Goal: Task Accomplishment & Management: Use online tool/utility

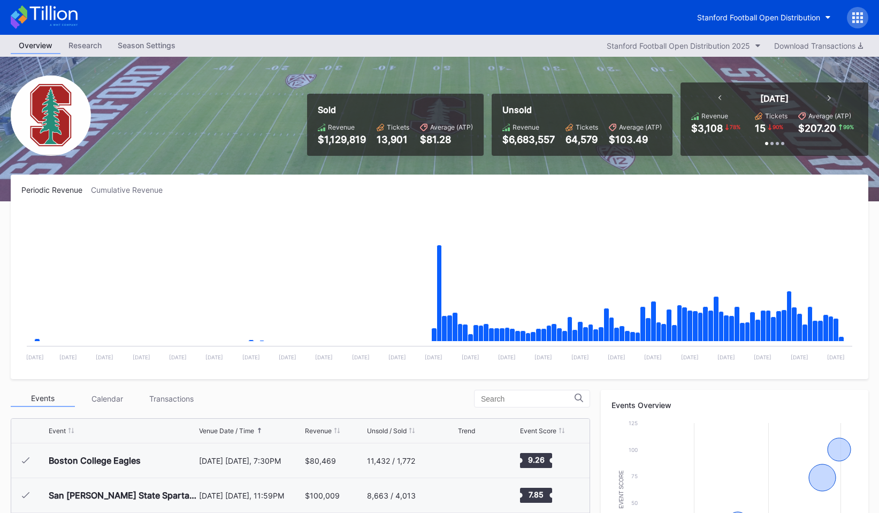
click at [863, 23] on div at bounding box center [857, 17] width 21 height 21
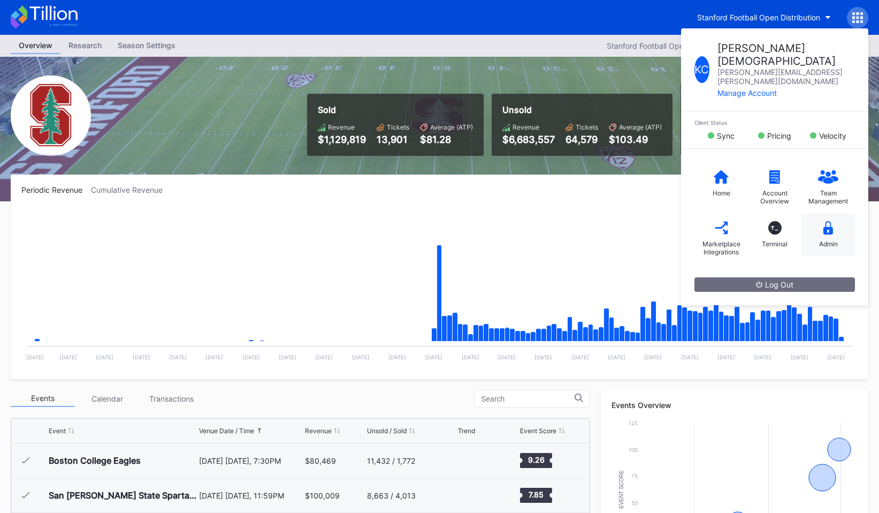
click at [826, 221] on icon at bounding box center [829, 227] width 10 height 13
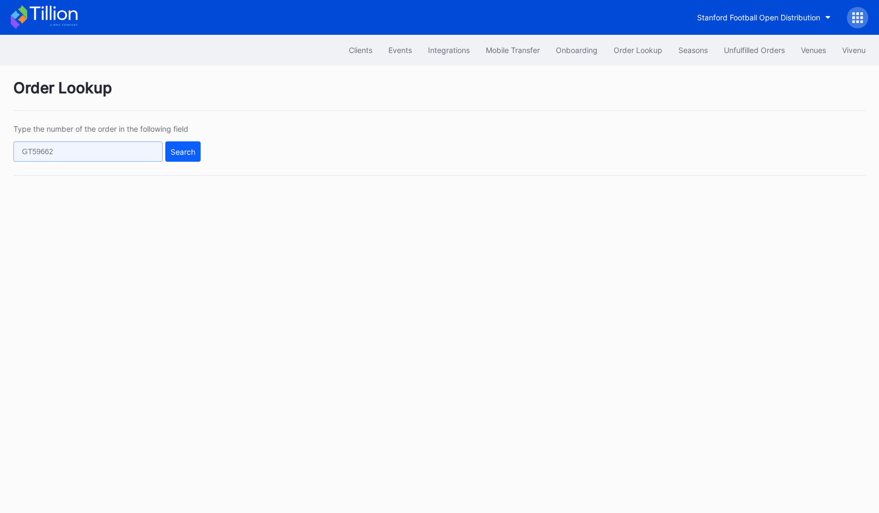
click at [100, 151] on input "text" at bounding box center [87, 151] width 149 height 20
paste input "68abc6eb4df4494cf043aee0"
type input "68abc6eb4df4494cf043aee0"
click at [173, 150] on div "Search" at bounding box center [183, 151] width 25 height 9
click at [127, 153] on input "68abc6eb4df4494cf043aee0" at bounding box center [87, 151] width 149 height 20
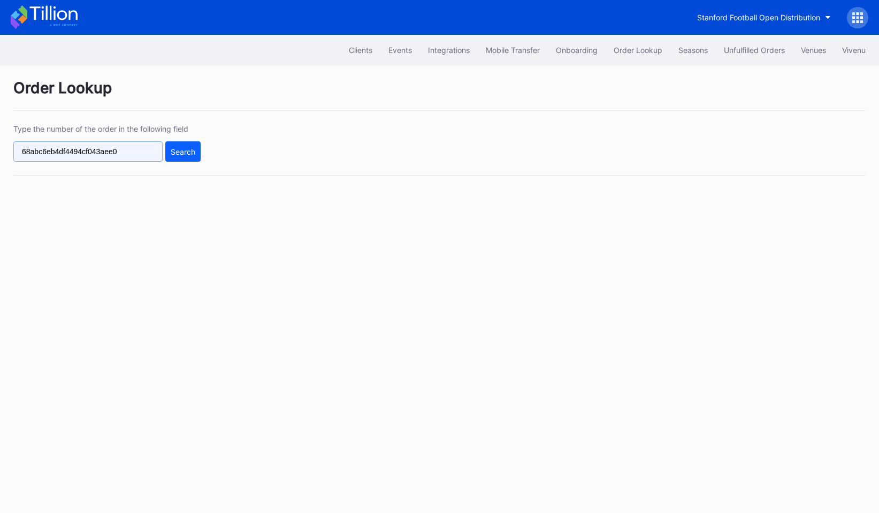
click at [127, 153] on input "68abc6eb4df4494cf043aee0" at bounding box center [87, 151] width 149 height 20
paste input "107747973"
click at [184, 156] on button "Search" at bounding box center [182, 151] width 35 height 20
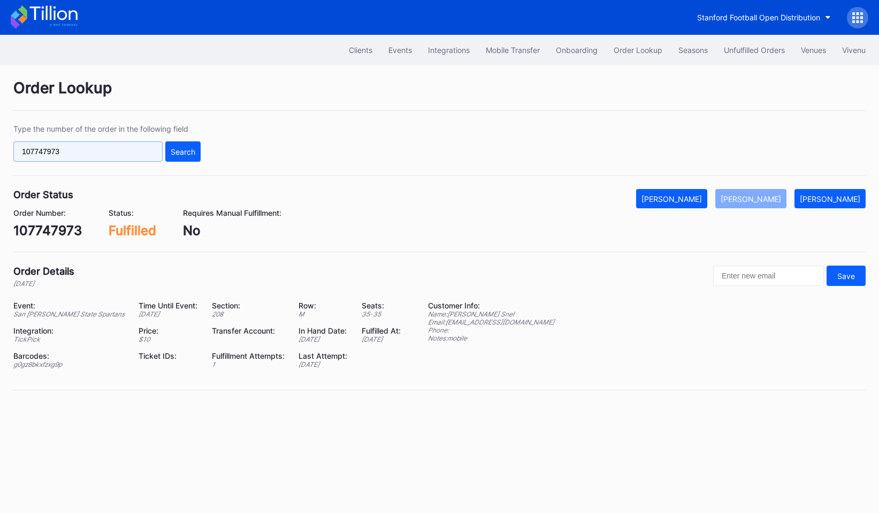
click at [65, 156] on input "107747973" at bounding box center [87, 151] width 149 height 20
paste input "22p1sd0qm0w"
type input "22p1sd0qm0w"
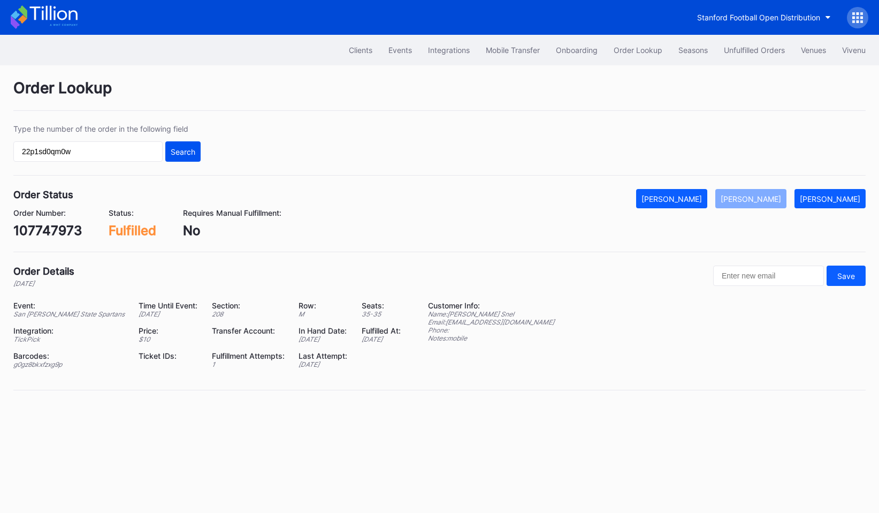
click at [182, 155] on div "Search" at bounding box center [183, 151] width 25 height 9
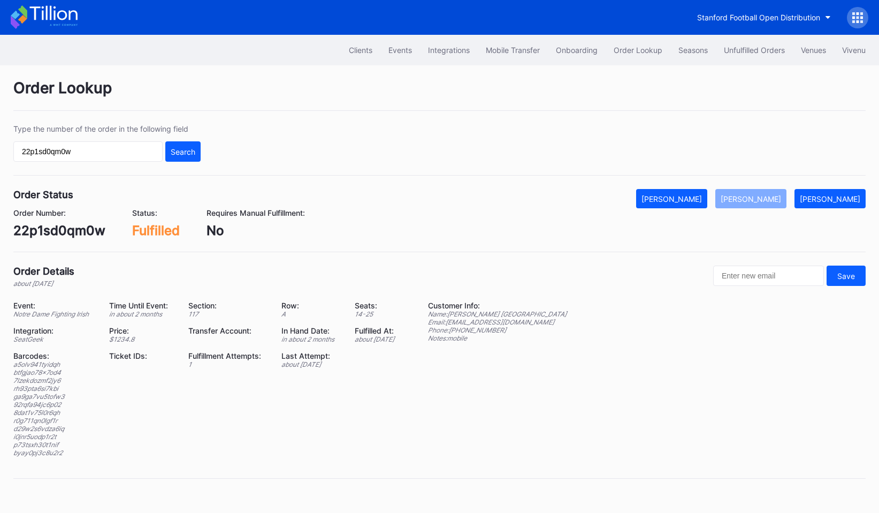
click at [117, 340] on div "$ 1234.8" at bounding box center [142, 339] width 66 height 8
click at [125, 338] on div "$ 1234.8" at bounding box center [142, 339] width 66 height 8
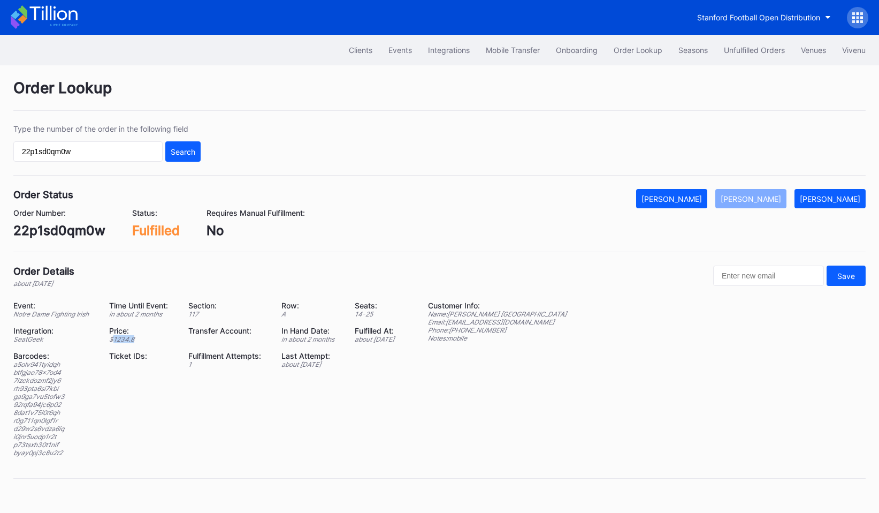
click at [34, 9] on icon at bounding box center [53, 13] width 48 height 14
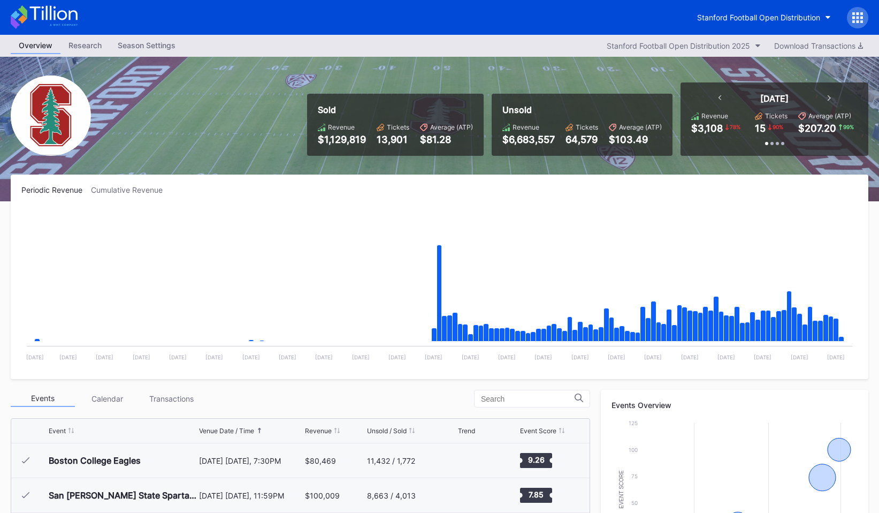
scroll to position [296, 0]
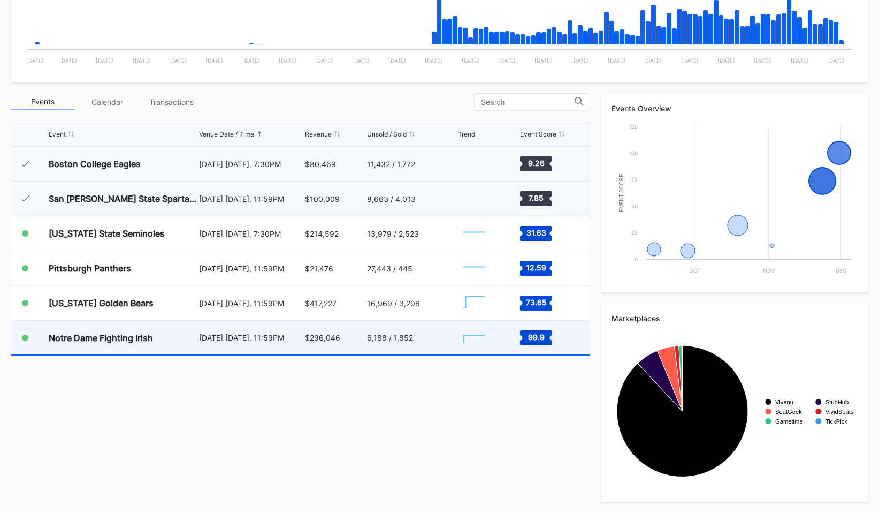
click at [111, 331] on div "Notre Dame Fighting Irish" at bounding box center [123, 338] width 148 height 34
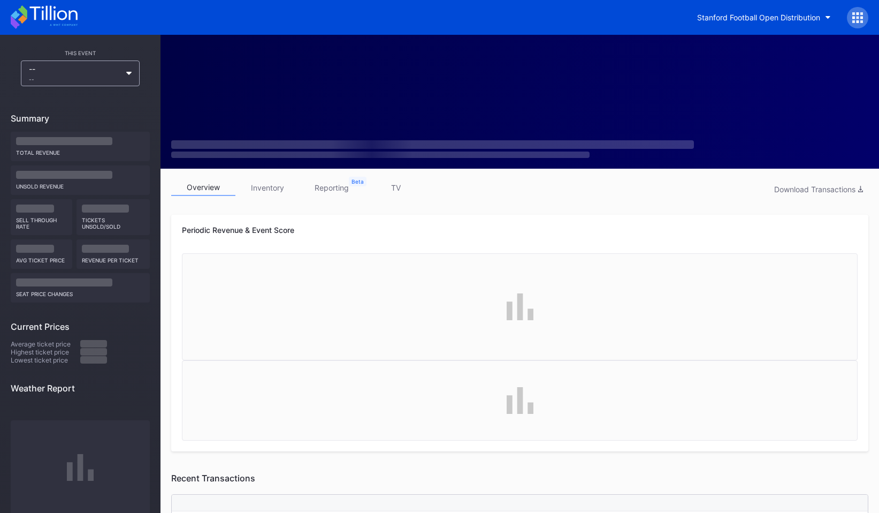
click at [273, 185] on link "inventory" at bounding box center [267, 187] width 64 height 17
